Goal: Task Accomplishment & Management: Find specific page/section

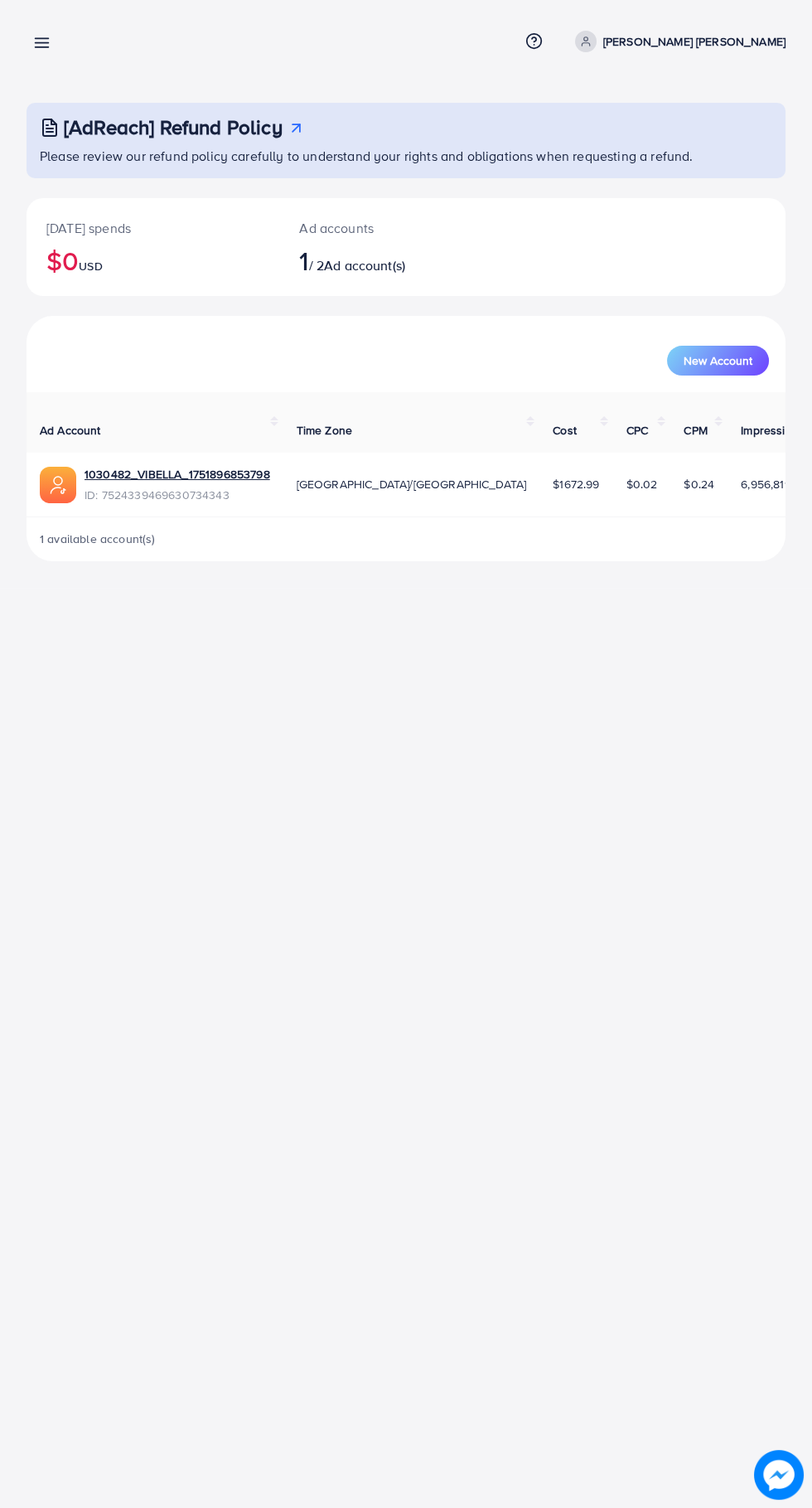
click at [0, 22] on div "[AdReach] Refund Policy Please review our refund policy carefully to understand…" at bounding box center [406, 294] width 812 height 588
click at [42, 39] on line at bounding box center [42, 39] width 13 height 0
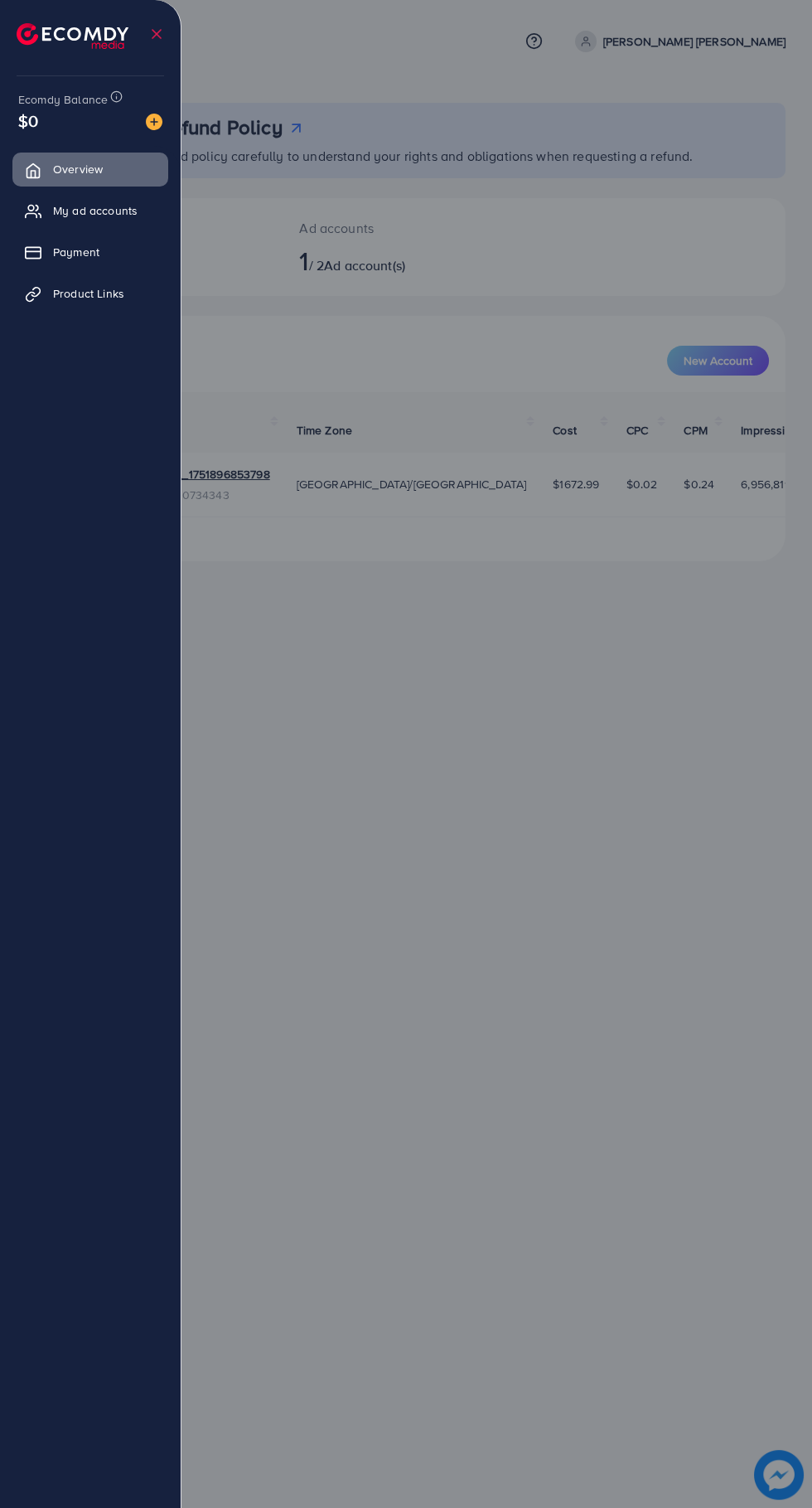
click at [17, 36] on img at bounding box center [72, 36] width 112 height 25
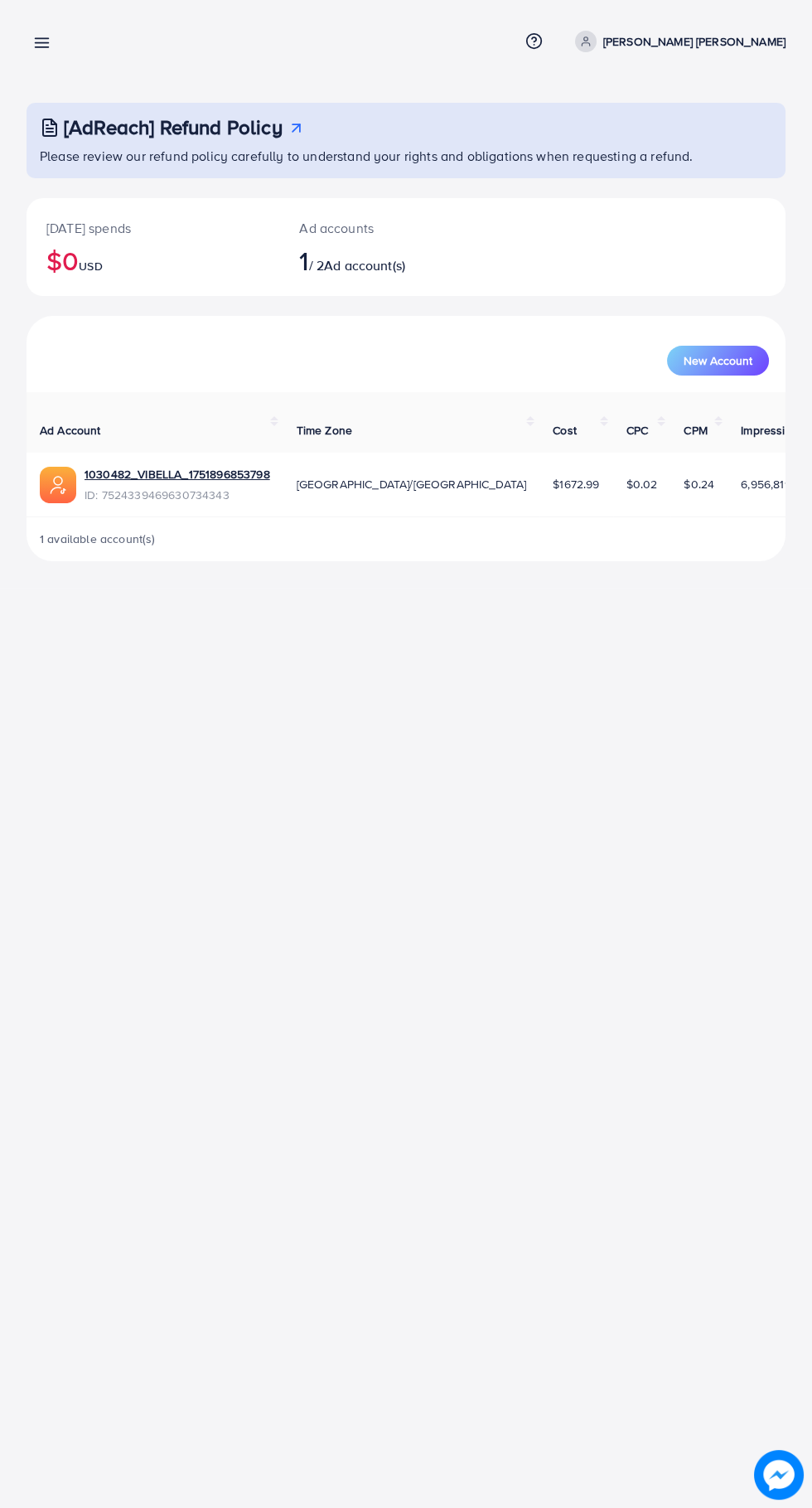
click at [42, 39] on line at bounding box center [42, 39] width 13 height 0
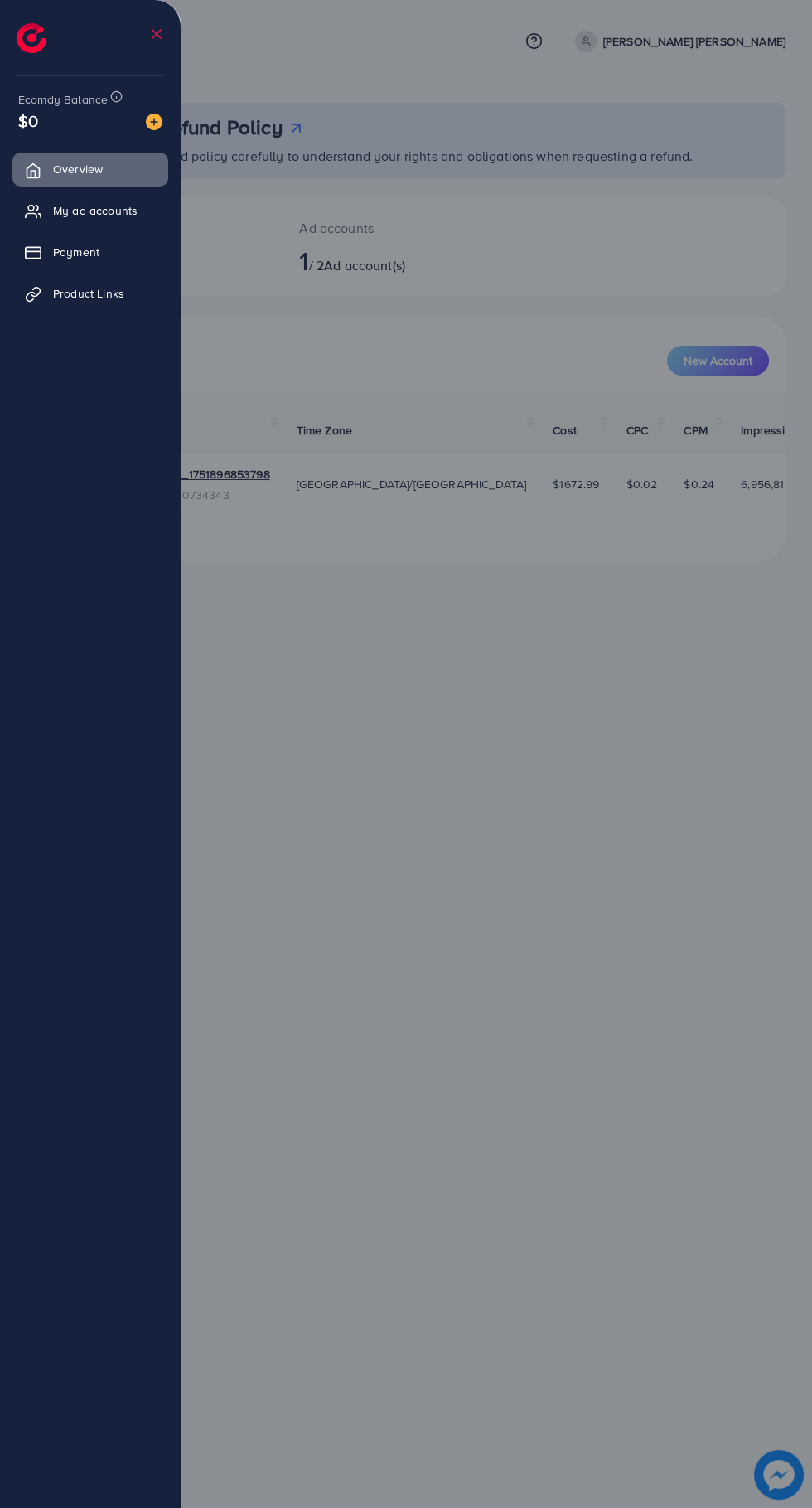
click at [56, 200] on link "My ad accounts" at bounding box center [90, 210] width 156 height 33
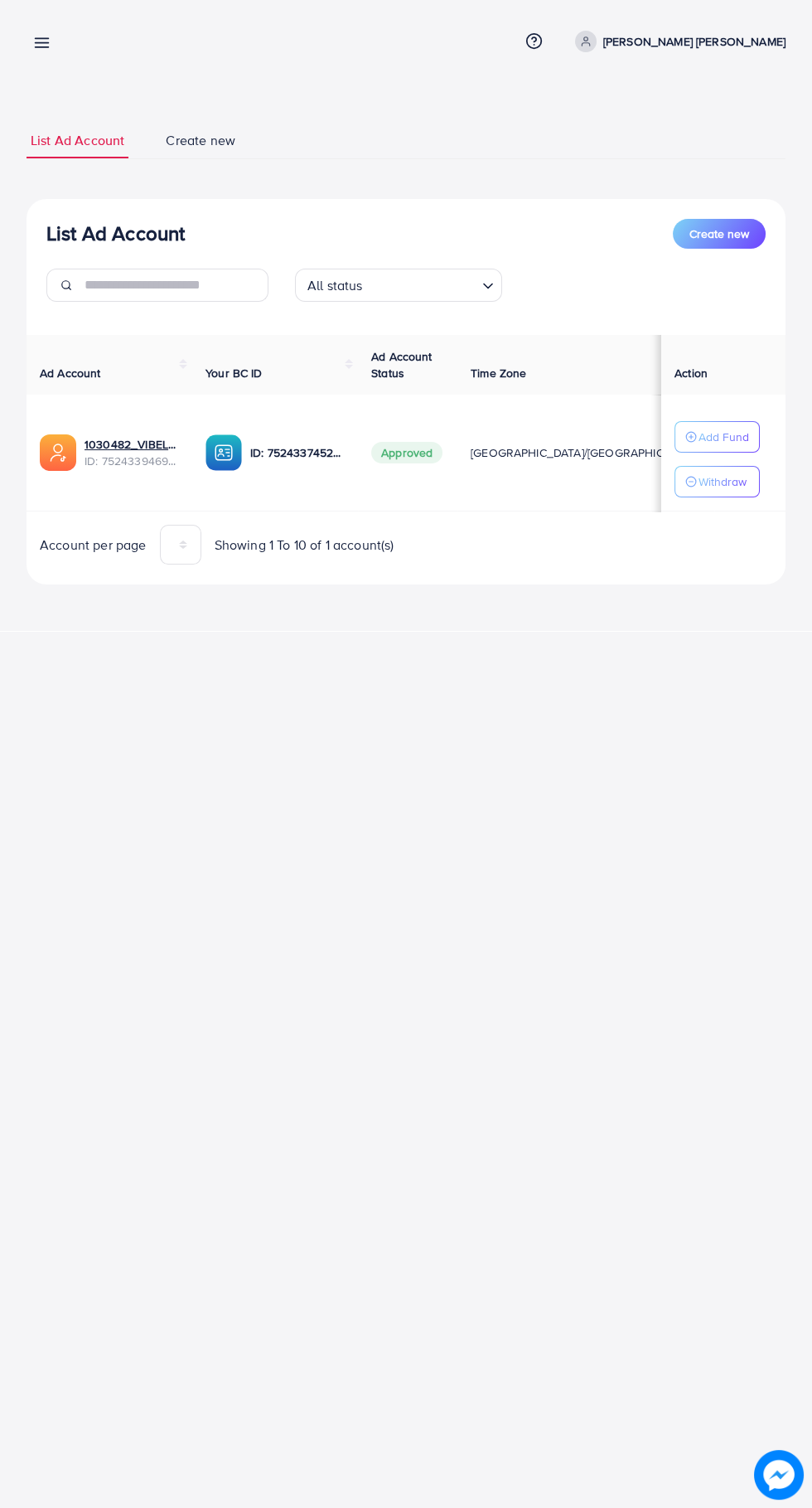
click at [373, 1502] on div "My ad accounts Help Center Contact Support Term and policy About Us Syed Areez …" at bounding box center [406, 754] width 812 height 1508
